Goal: Task Accomplishment & Management: Manage account settings

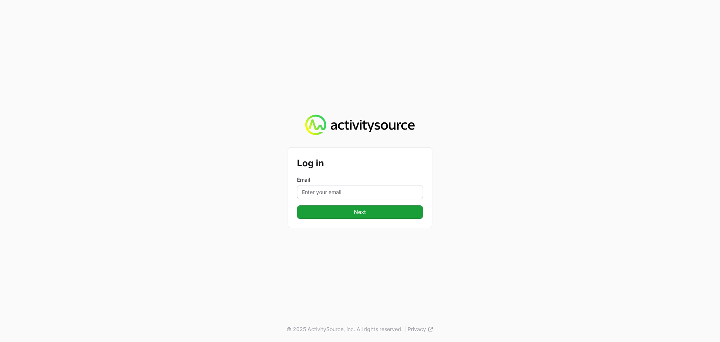
click at [333, 185] on div "Email" at bounding box center [360, 187] width 126 height 23
drag, startPoint x: 333, startPoint y: 190, endPoint x: 334, endPoint y: 194, distance: 4.4
click at [333, 190] on input "Email" at bounding box center [360, 192] width 126 height 14
type input "[PERSON_NAME][EMAIL_ADDRESS][DOMAIN_NAME]"
click at [353, 211] on button "Next" at bounding box center [360, 211] width 126 height 13
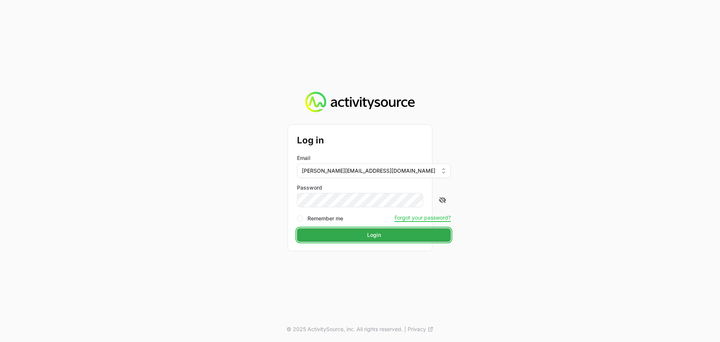
click at [367, 230] on span "Login" at bounding box center [374, 234] width 14 height 9
